Goal: Find specific page/section: Find specific page/section

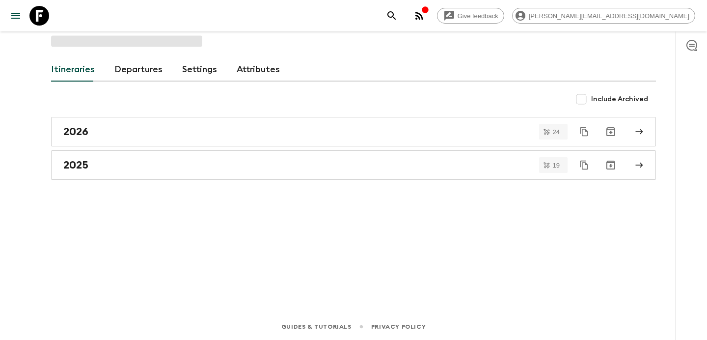
click at [97, 49] on div "Itineraries Departures Settings Attributes Include Archived 2026 24 2025 19" at bounding box center [353, 158] width 629 height 254
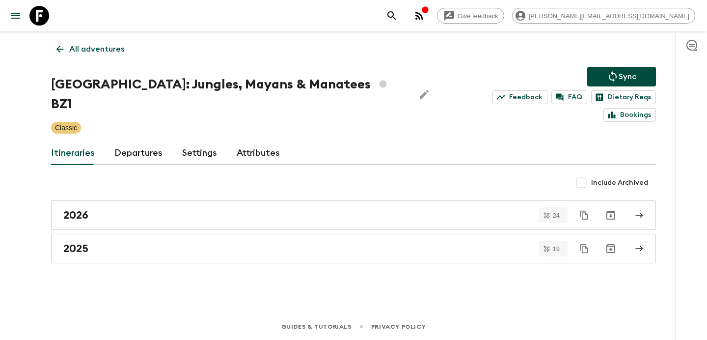
click at [116, 49] on p "All adventures" at bounding box center [96, 49] width 55 height 12
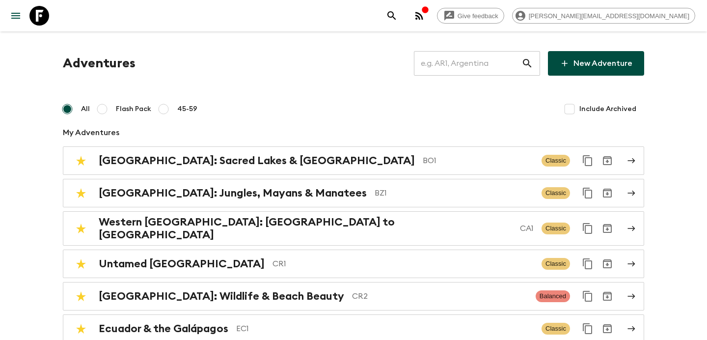
click at [480, 60] on input "text" at bounding box center [468, 64] width 108 height 28
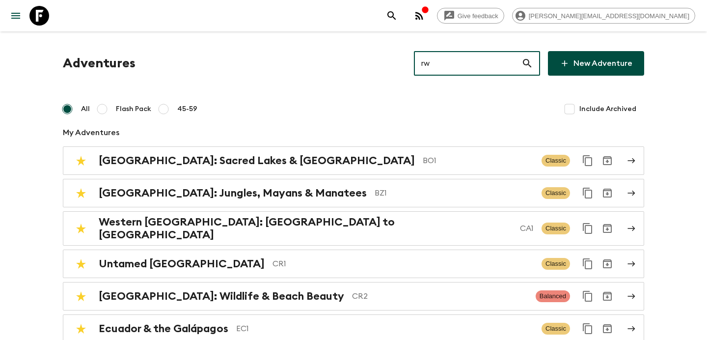
type input "rw1"
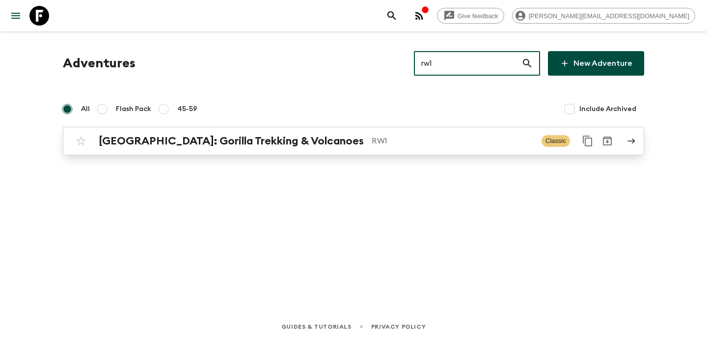
click at [373, 133] on div "[GEOGRAPHIC_DATA]: Gorilla Trekking & Volcanoes RW1 Classic" at bounding box center [334, 141] width 527 height 20
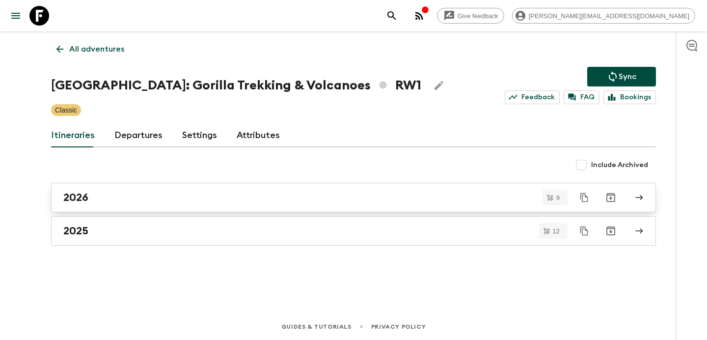
click at [175, 204] on link "2026" at bounding box center [353, 197] width 605 height 29
